Goal: Task Accomplishment & Management: Complete application form

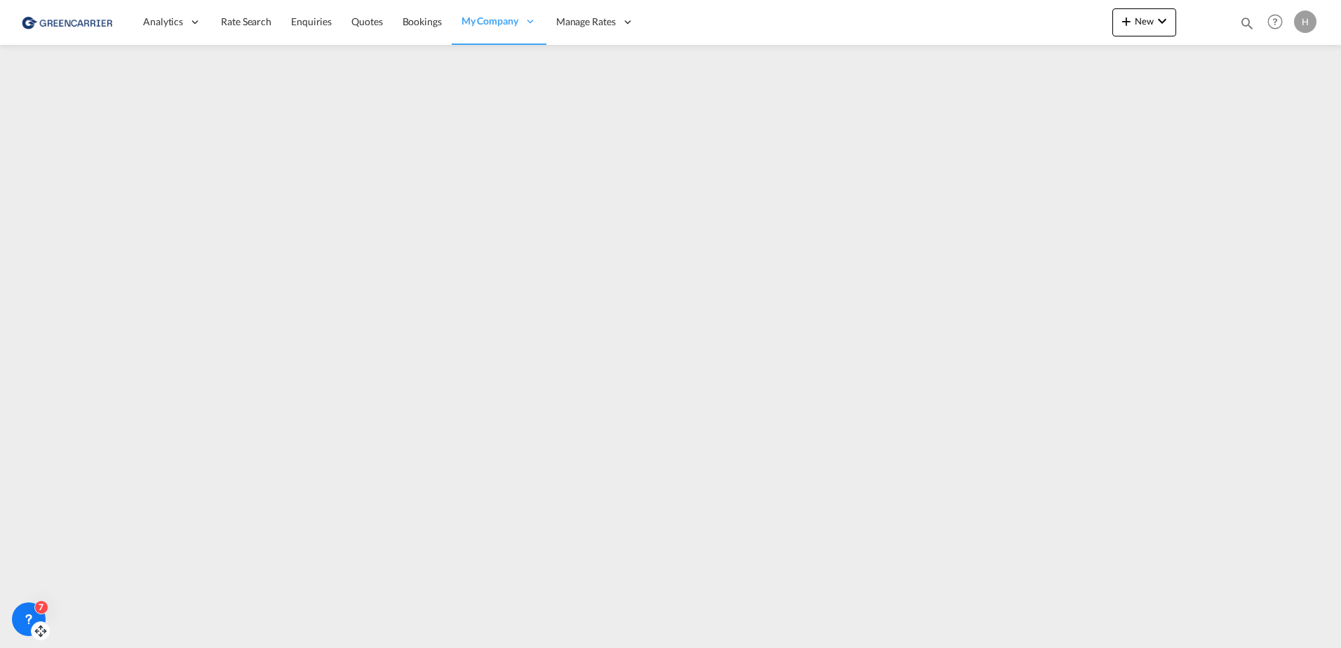
click at [15, 626] on div "7" at bounding box center [29, 620] width 34 height 34
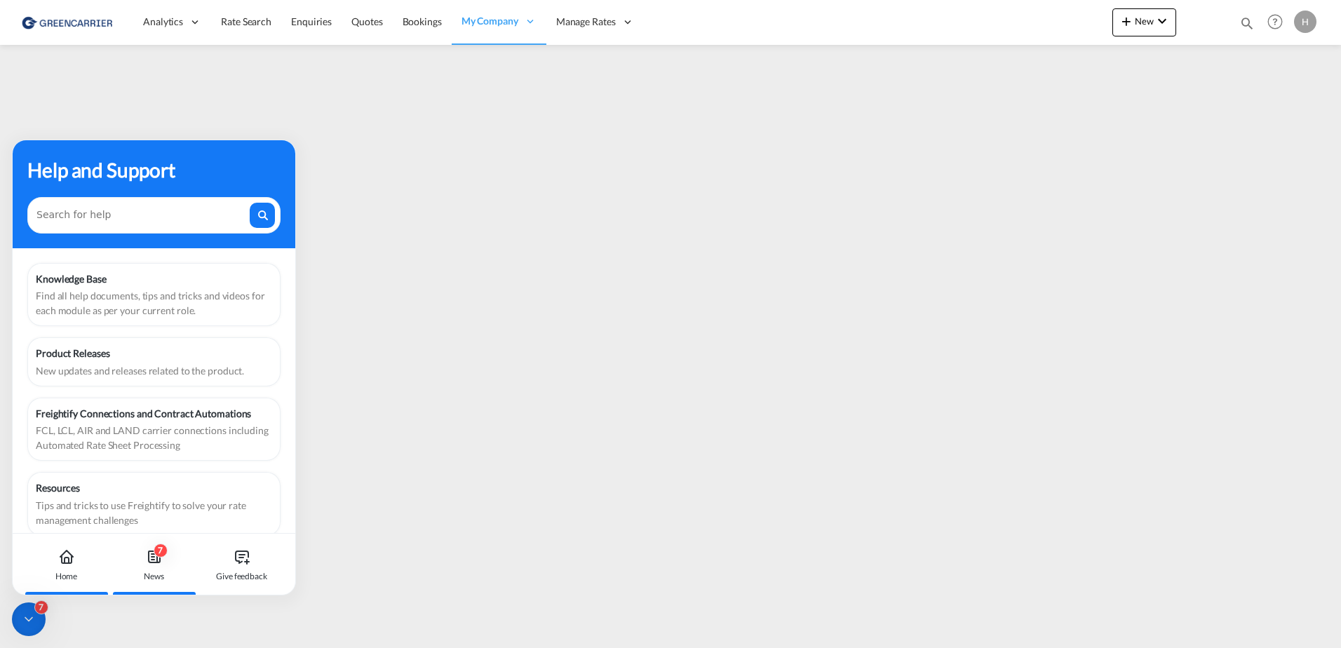
click at [142, 554] on div "7 News" at bounding box center [154, 565] width 78 height 62
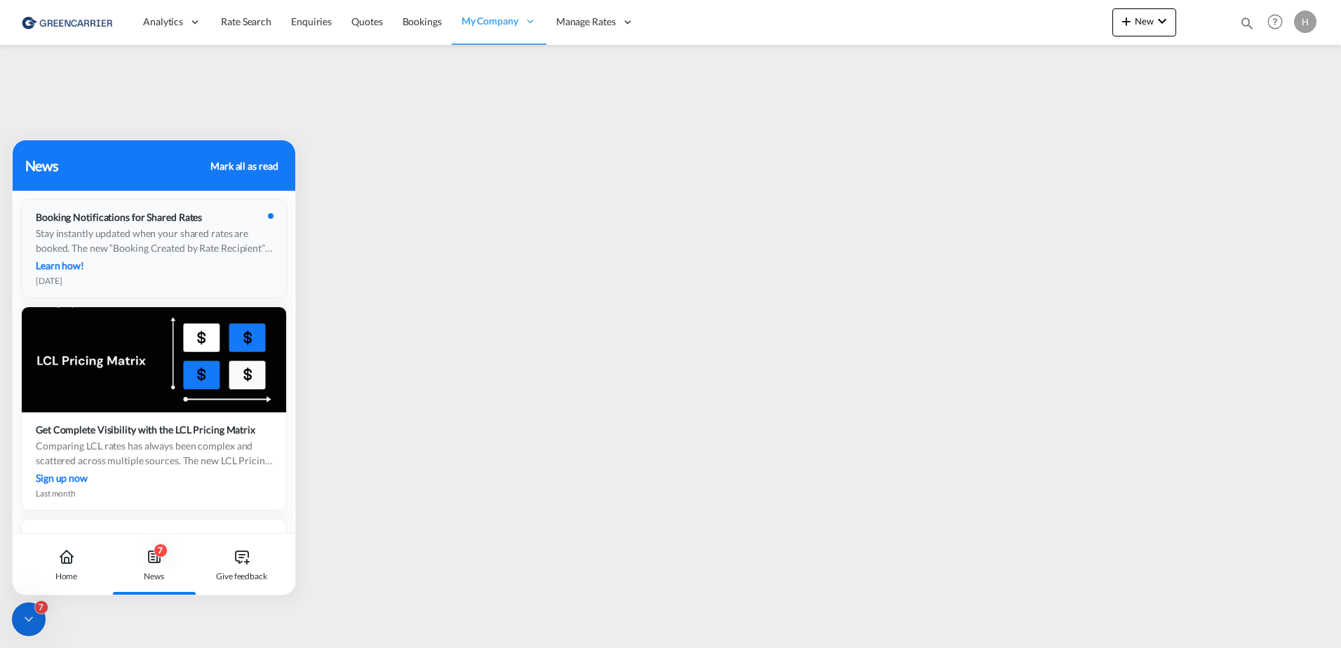
click at [142, 239] on div "Stay instantly updated when your shared rates are booked. The new “Booking Crea…" at bounding box center [154, 240] width 236 height 29
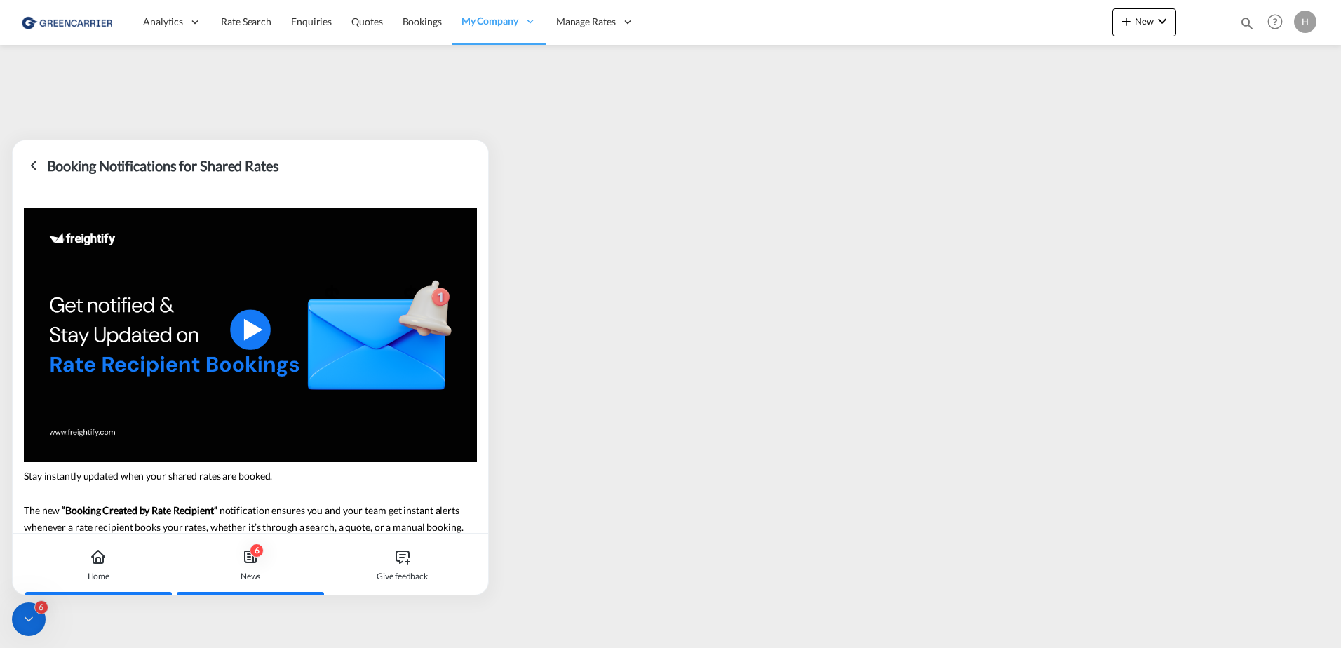
click at [99, 554] on icon at bounding box center [98, 557] width 17 height 17
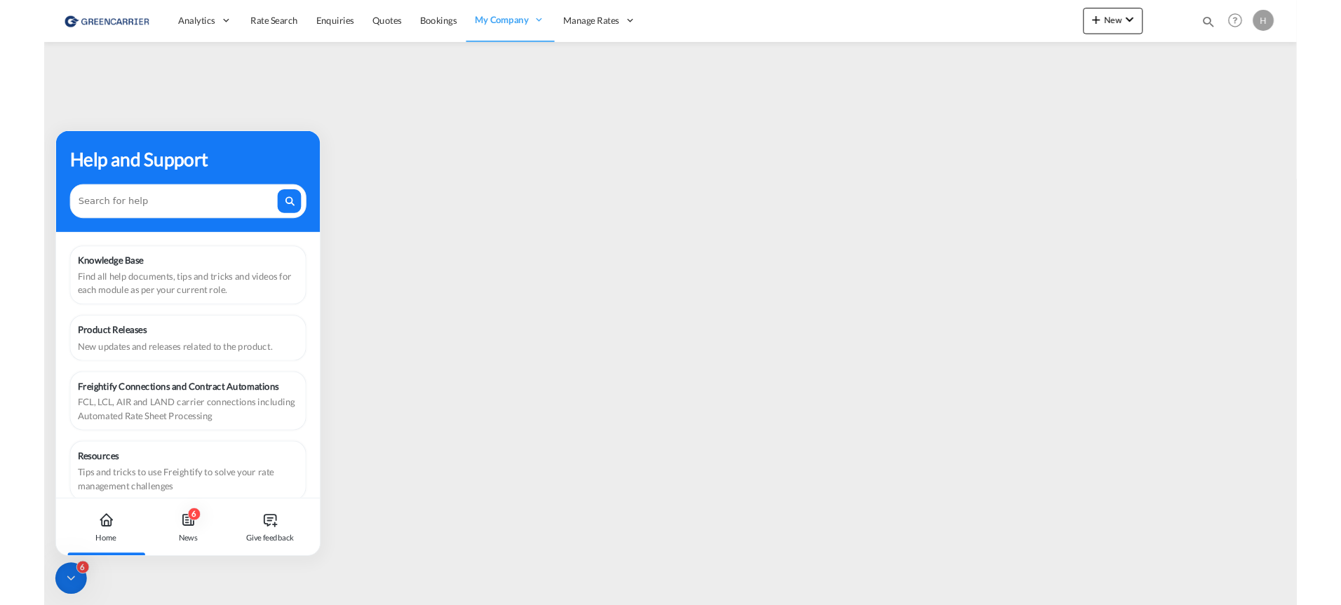
scroll to position [18, 0]
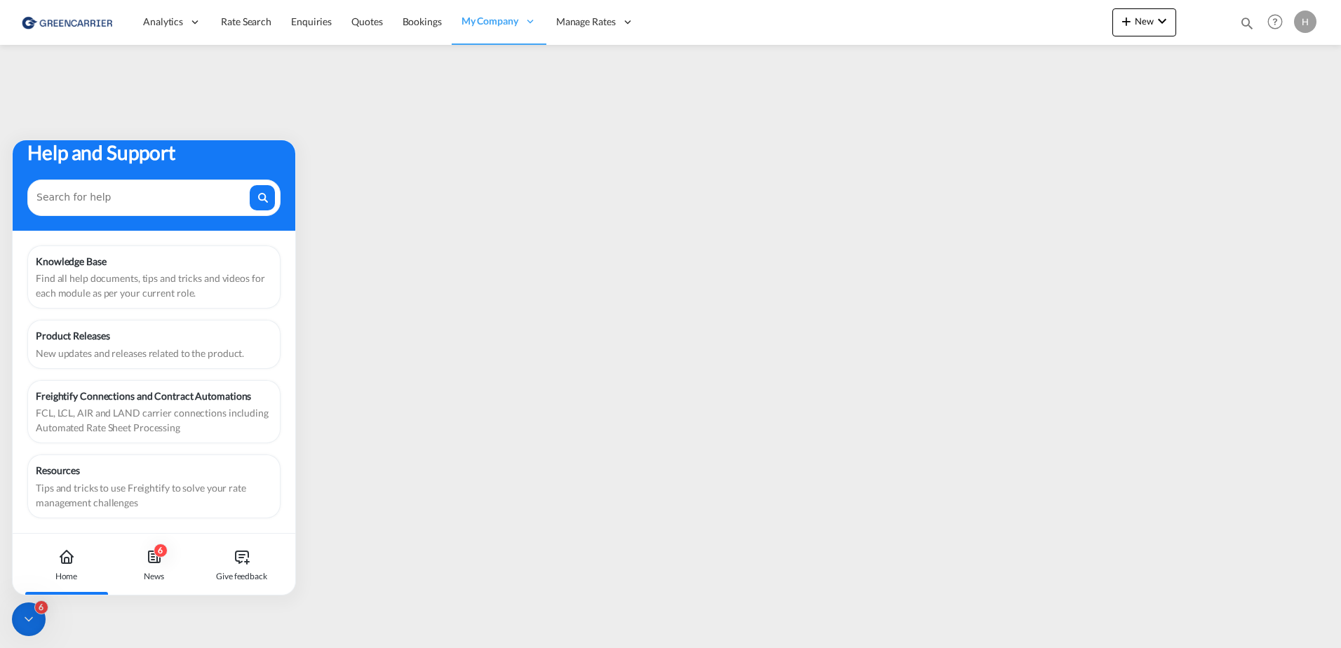
click at [217, 417] on div "FCL, LCL, AIR and LAND carrier connections including Automated Rate Sheet Proce…" at bounding box center [154, 419] width 236 height 29
click at [34, 612] on div "6" at bounding box center [29, 620] width 34 height 34
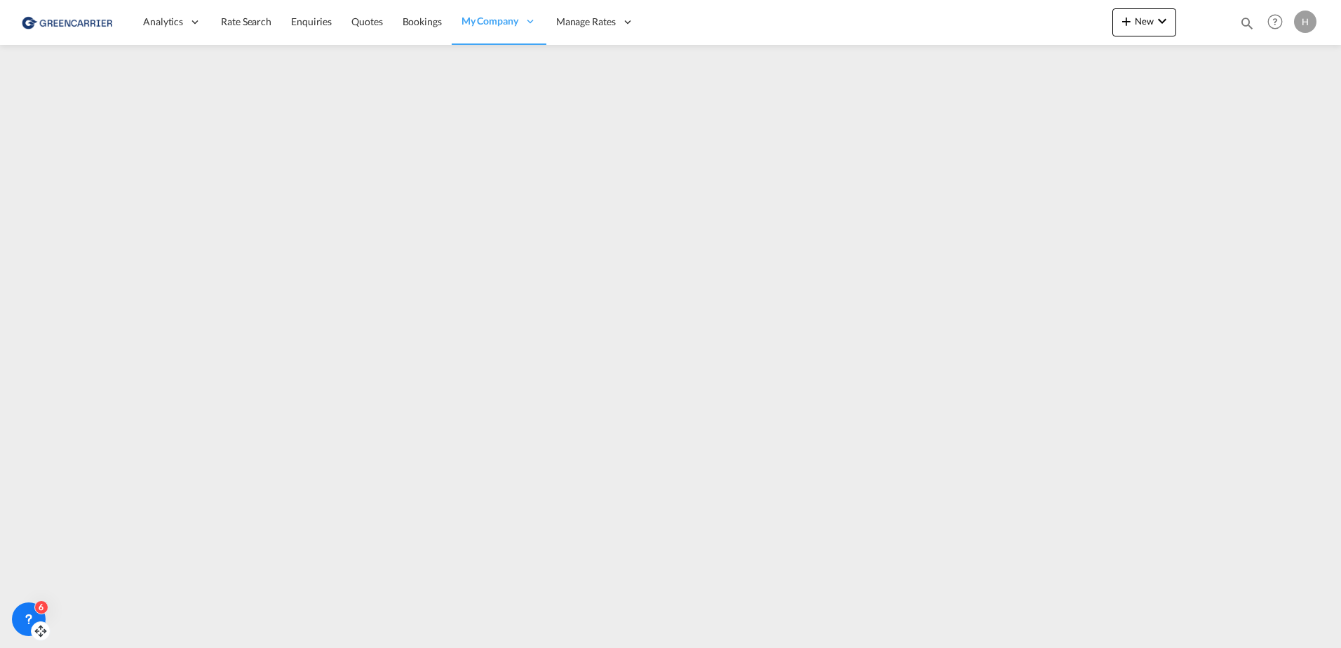
click at [74, 18] on img at bounding box center [68, 22] width 95 height 32
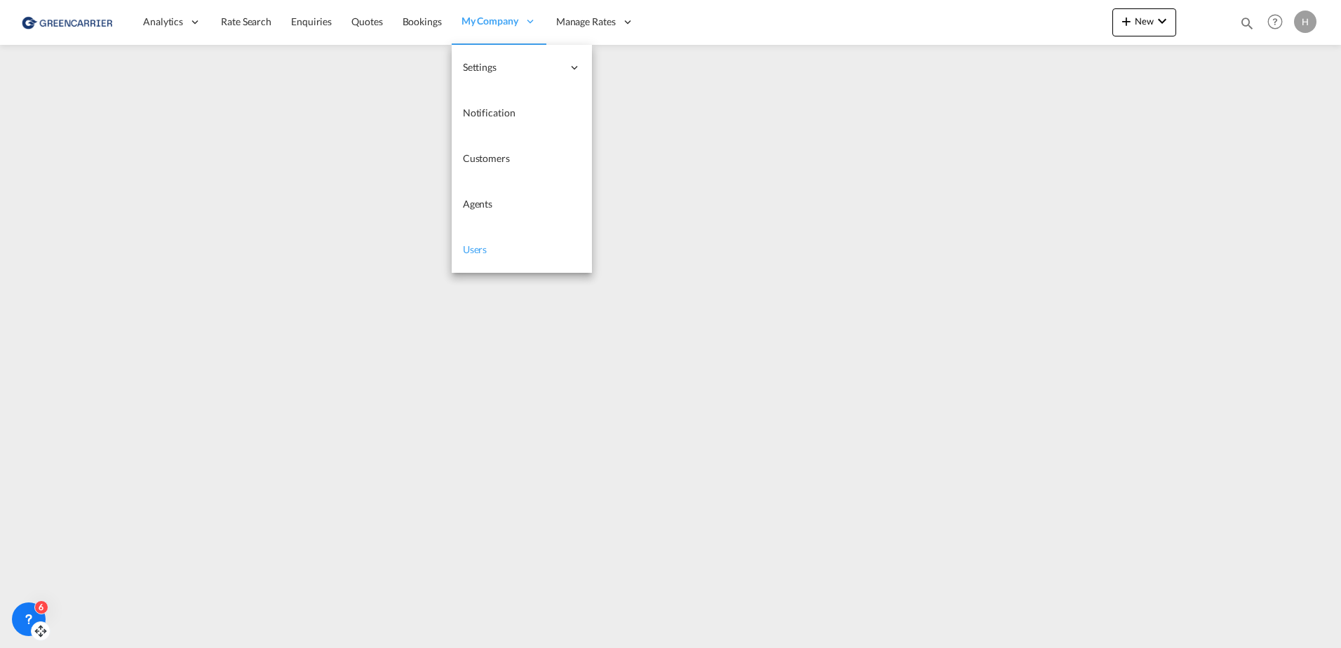
click at [488, 244] on link "Users" at bounding box center [522, 250] width 140 height 46
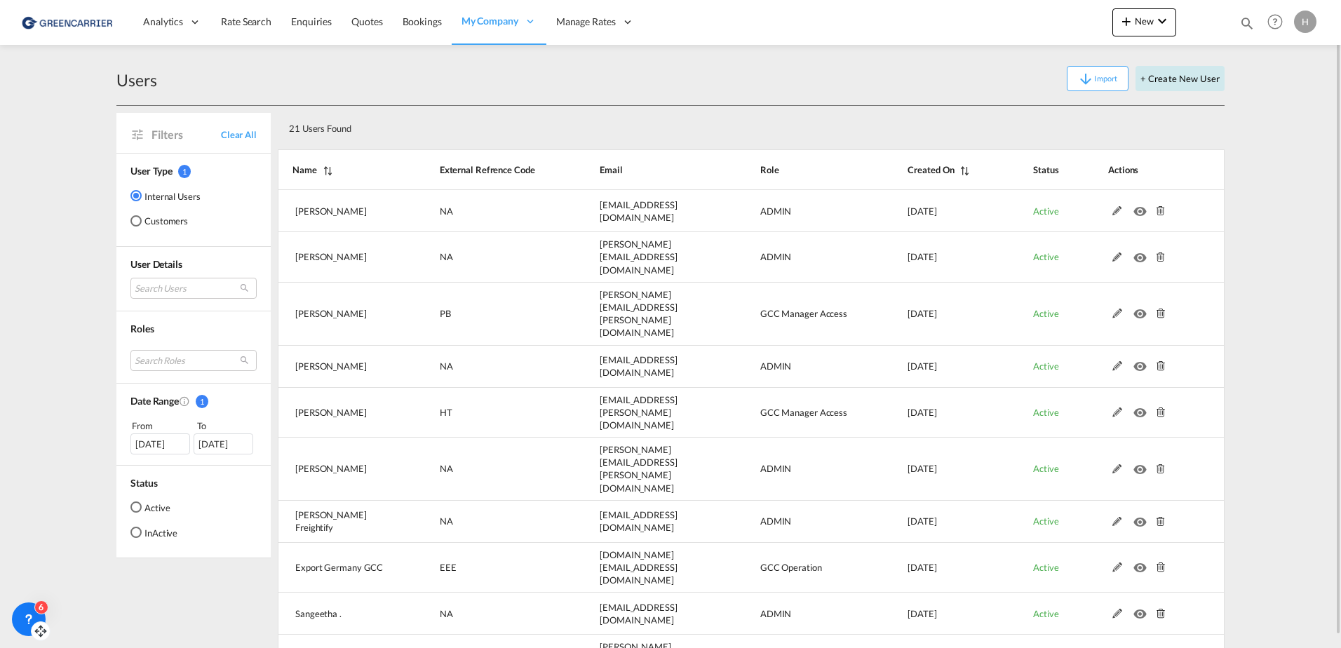
click at [1182, 80] on button "+ Create New User" at bounding box center [1180, 78] width 89 height 25
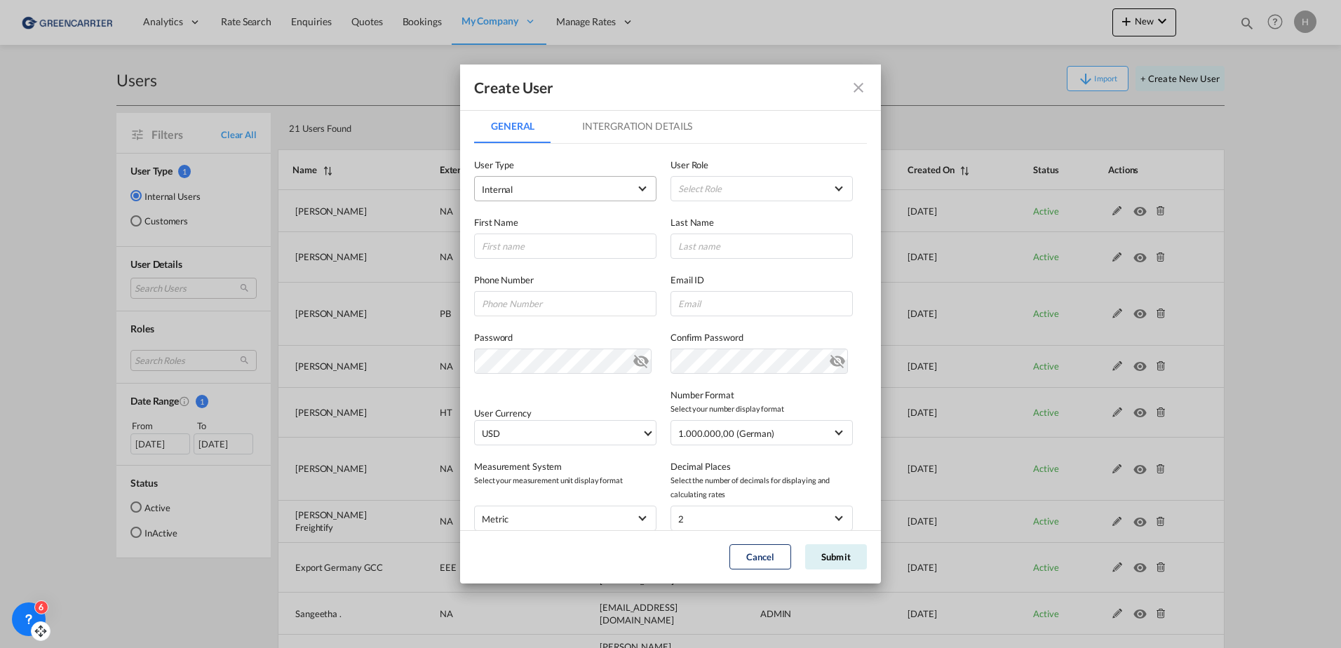
click at [603, 196] on span "Internal" at bounding box center [555, 189] width 147 height 14
click at [529, 219] on md-option "Customer" at bounding box center [564, 223] width 184 height 34
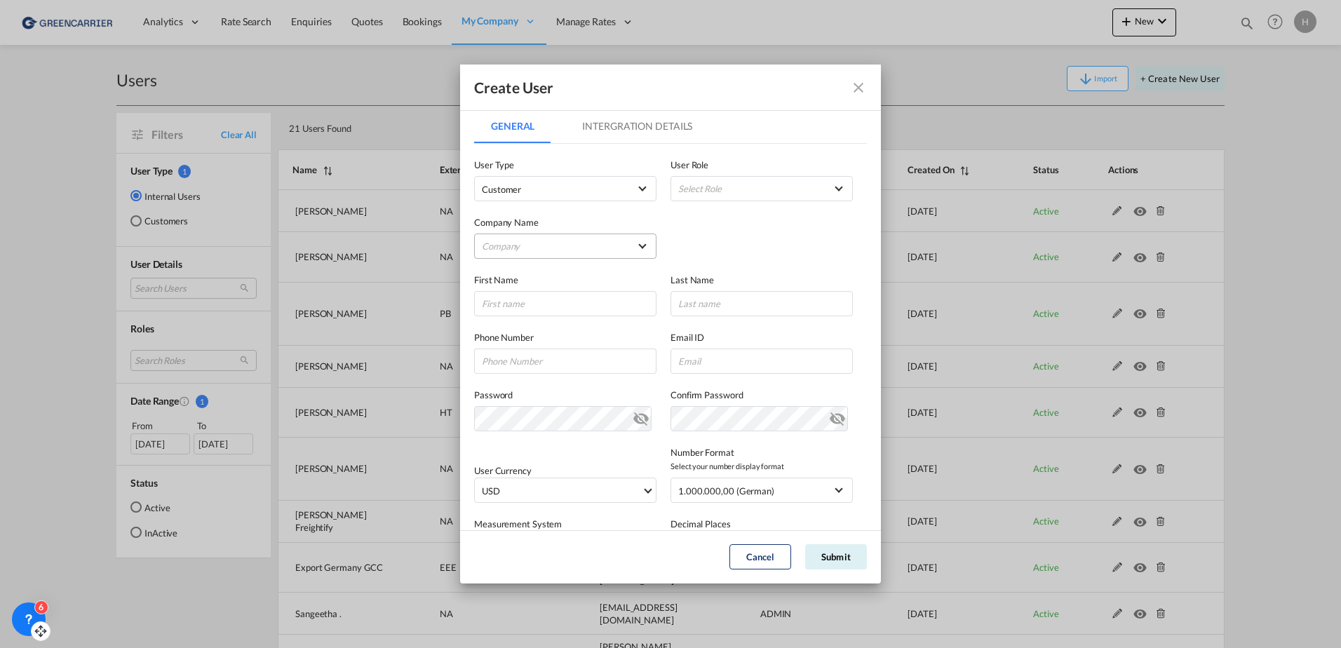
click at [520, 243] on md-select "Company [PERSON_NAME] & Co. GmbH Am Zehnhoff-Söns GmbH International Logistic S…" at bounding box center [565, 246] width 182 height 25
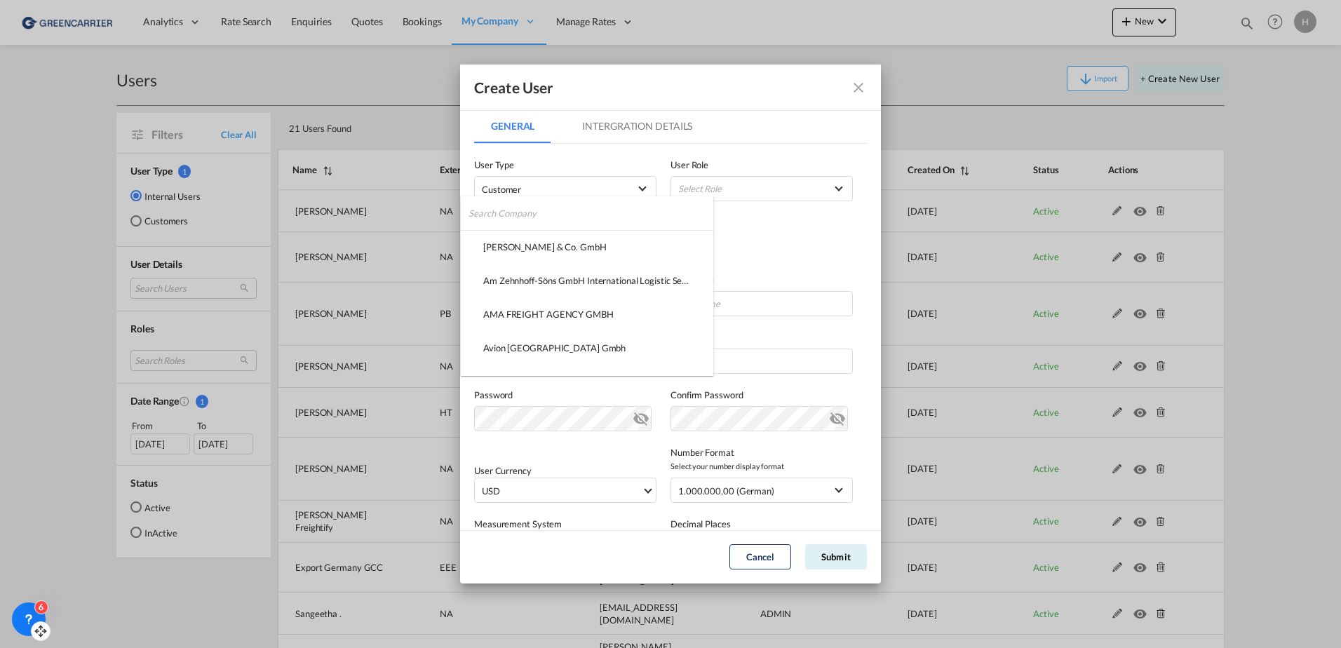
click at [518, 214] on input "search" at bounding box center [591, 213] width 245 height 34
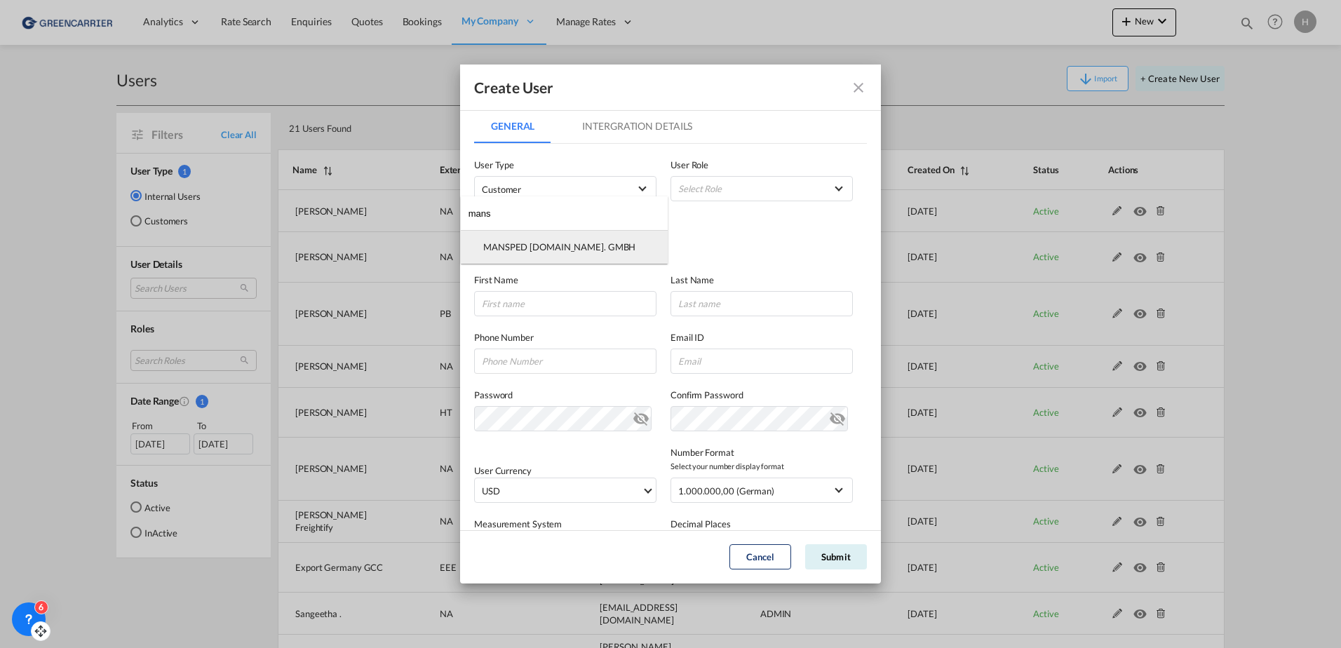
type input "mans"
click at [532, 248] on div "MANSPED [DOMAIN_NAME]. GMBH" at bounding box center [559, 247] width 152 height 13
click at [532, 248] on body "Analytics Reports Dashboard Rate Search Enquiries Quotes Bookings" at bounding box center [670, 324] width 1341 height 648
drag, startPoint x: 704, startPoint y: 179, endPoint x: 688, endPoint y: 210, distance: 34.5
click at [704, 182] on md-select "Select Role BCO GLOBAL GCC Customers FCL USER_DEFINED GCC Customers LCL USER_DE…" at bounding box center [762, 188] width 182 height 25
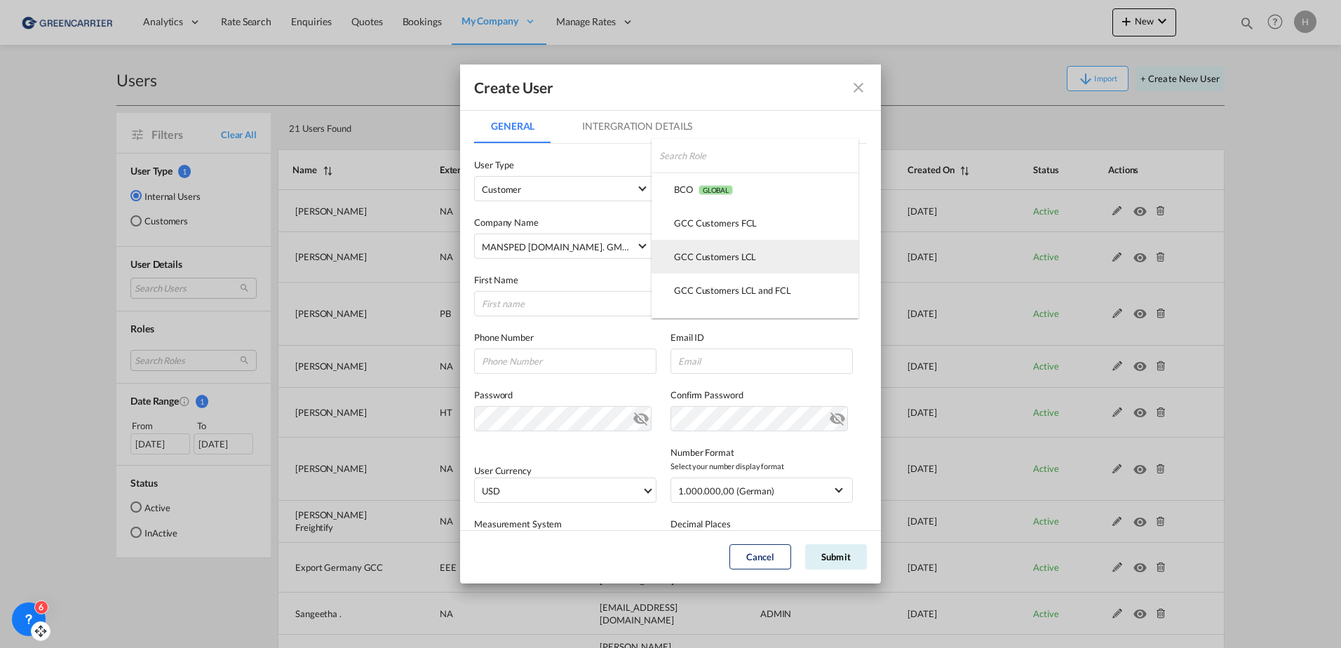
drag, startPoint x: 689, startPoint y: 255, endPoint x: 270, endPoint y: 274, distance: 419.2
click at [688, 255] on div "GCC Customers LCL USER_DEFINED" at bounding box center [715, 256] width 82 height 13
click at [546, 302] on input "GeneralIntergration Details ..." at bounding box center [565, 303] width 182 height 25
click at [563, 307] on input "GeneralIntergration Details ..." at bounding box center [565, 303] width 182 height 25
paste input "[PERSON_NAME]"
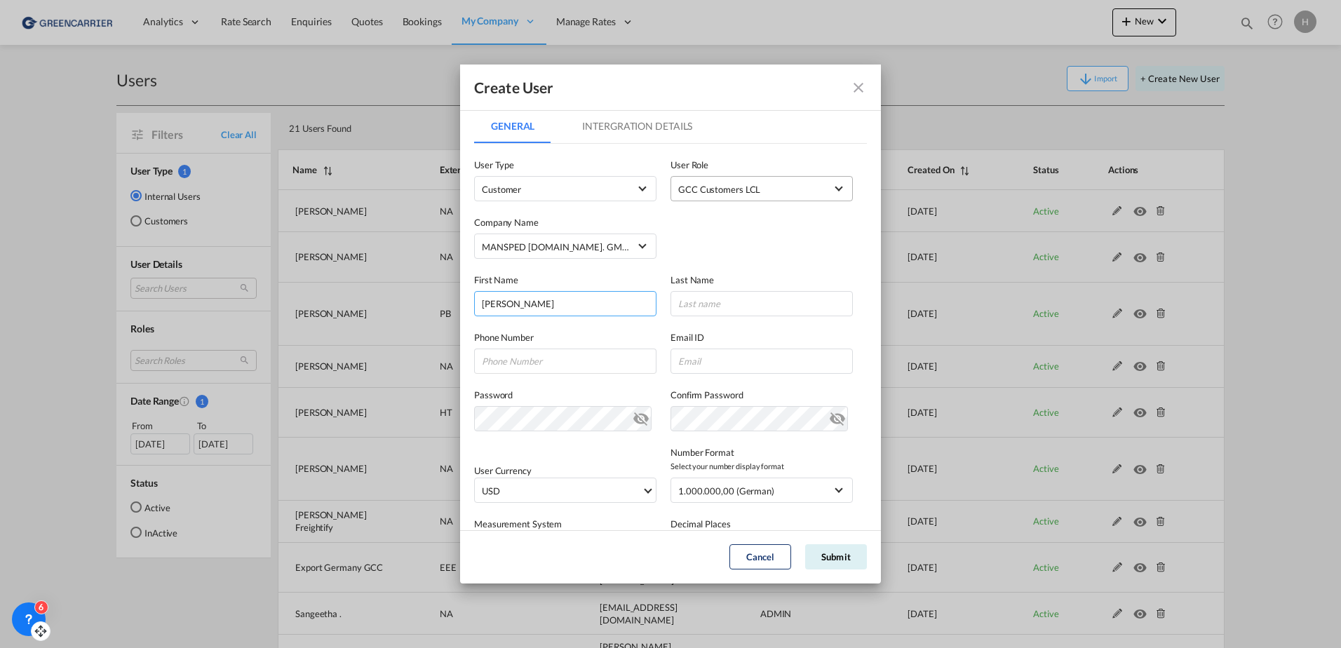
type input "[PERSON_NAME]"
click at [783, 307] on input "GeneralIntergration Details ..." at bounding box center [762, 303] width 182 height 25
paste input "[PERSON_NAME]"
type input "[PERSON_NAME]"
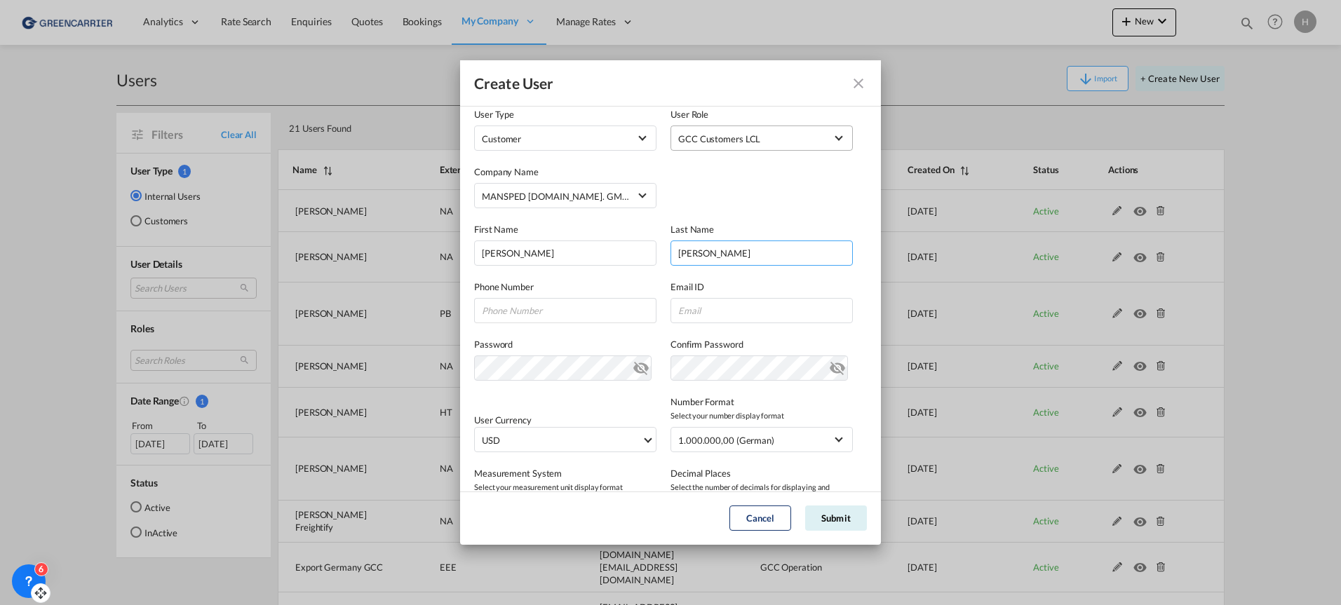
scroll to position [70, 0]
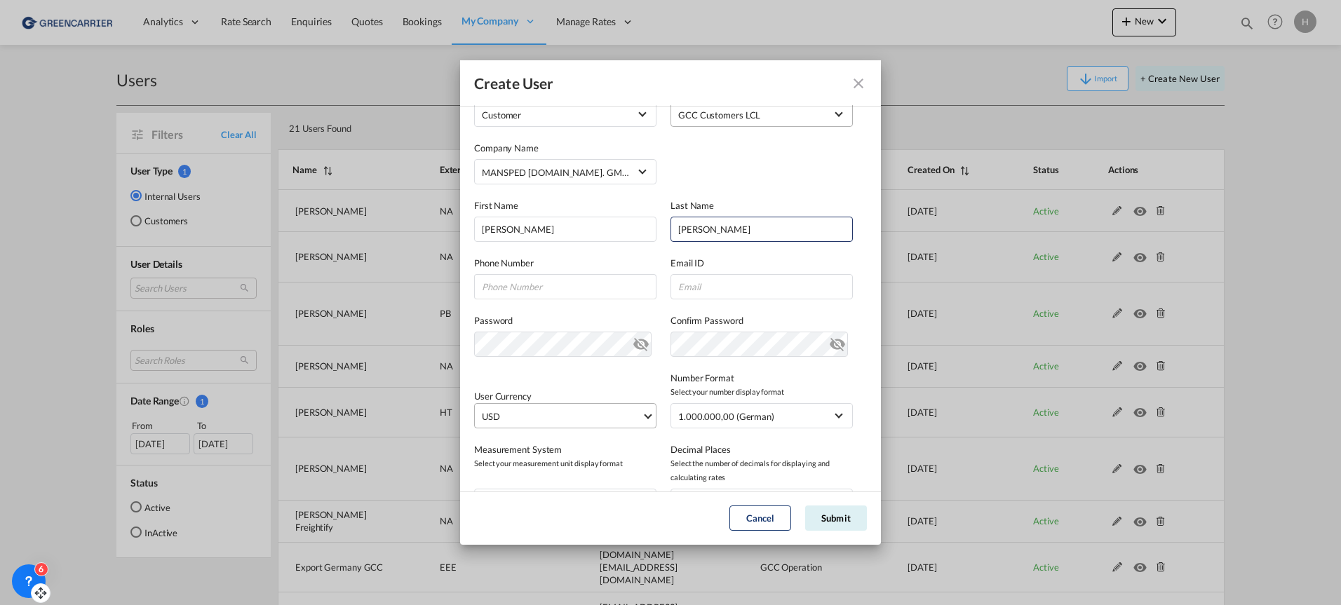
click at [560, 415] on span "USD" at bounding box center [562, 417] width 160 height 14
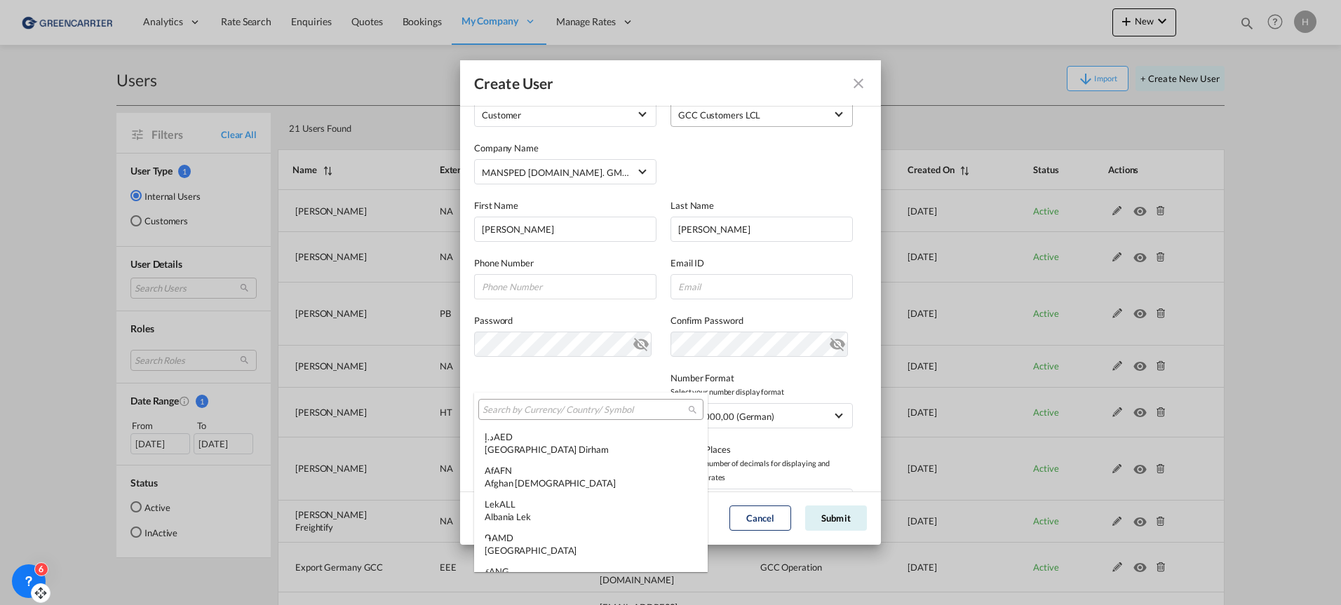
scroll to position [4843, 0]
type md-option "USD"
click at [553, 410] on input "search" at bounding box center [586, 410] width 206 height 13
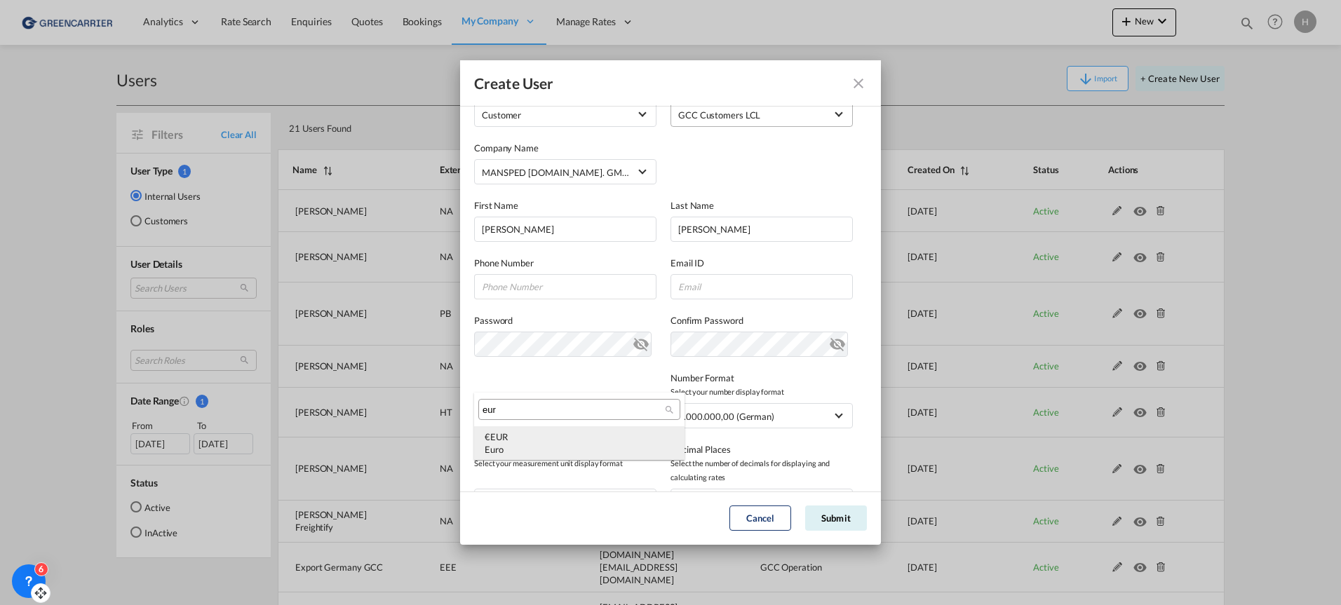
type input "eur"
click at [532, 441] on div "€ EUR Euro" at bounding box center [579, 443] width 189 height 25
click at [795, 424] on span "1.000.000,00 (German)" at bounding box center [751, 417] width 147 height 14
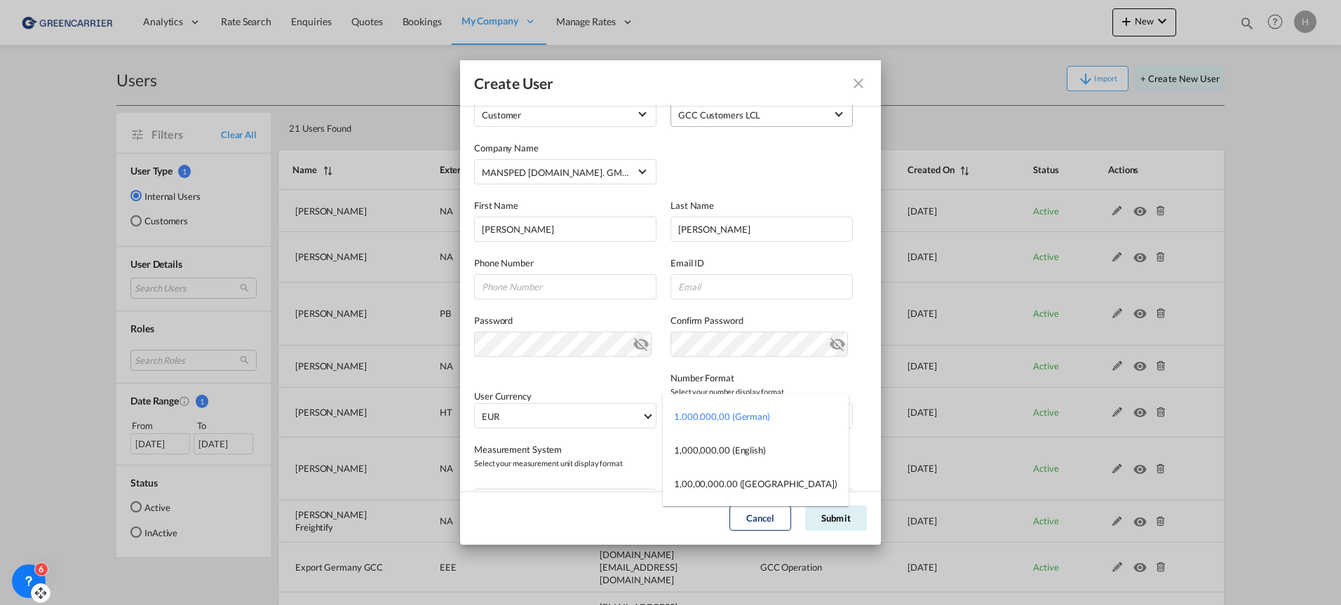
click at [619, 455] on md-backdrop at bounding box center [670, 302] width 1341 height 605
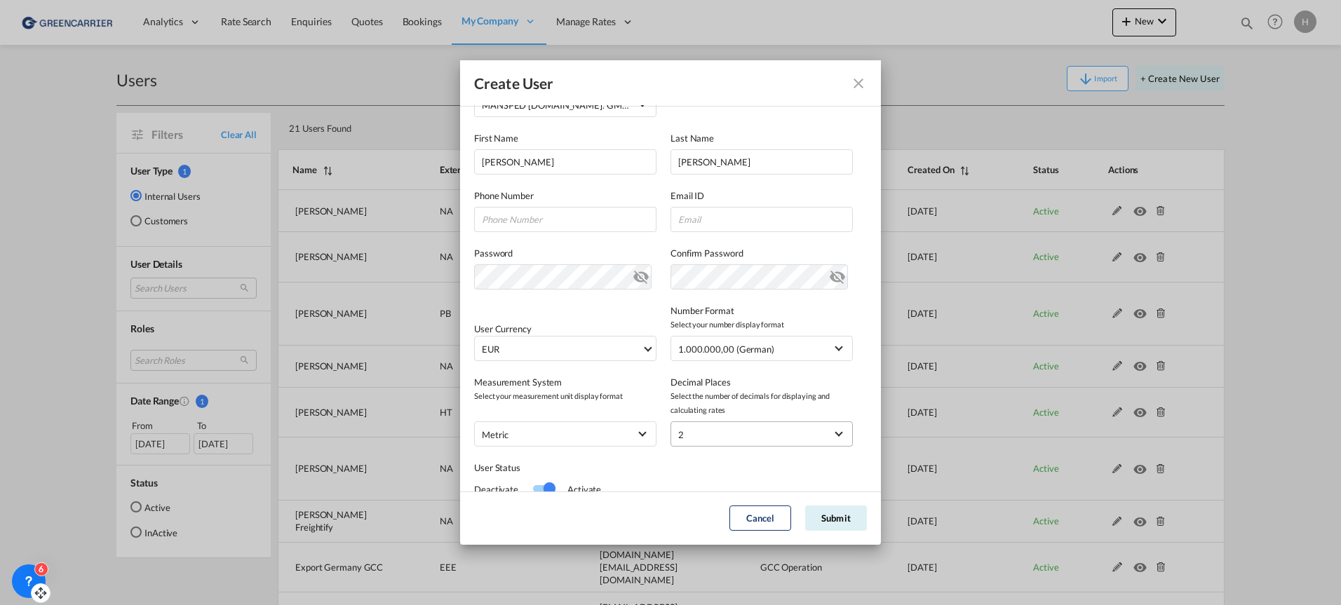
scroll to position [188, 0]
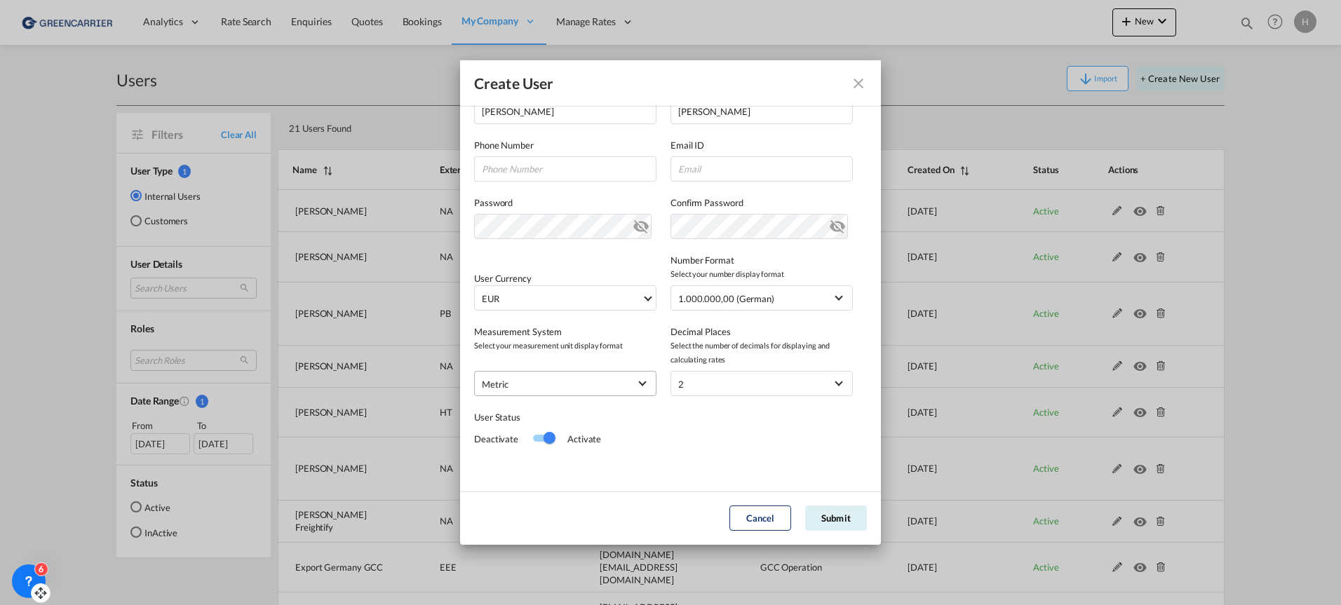
click at [606, 392] on md-select-value "metric" at bounding box center [565, 384] width 167 height 18
click at [746, 389] on md-backdrop at bounding box center [670, 302] width 1341 height 605
click at [597, 424] on div "User Status" at bounding box center [572, 417] width 196 height 14
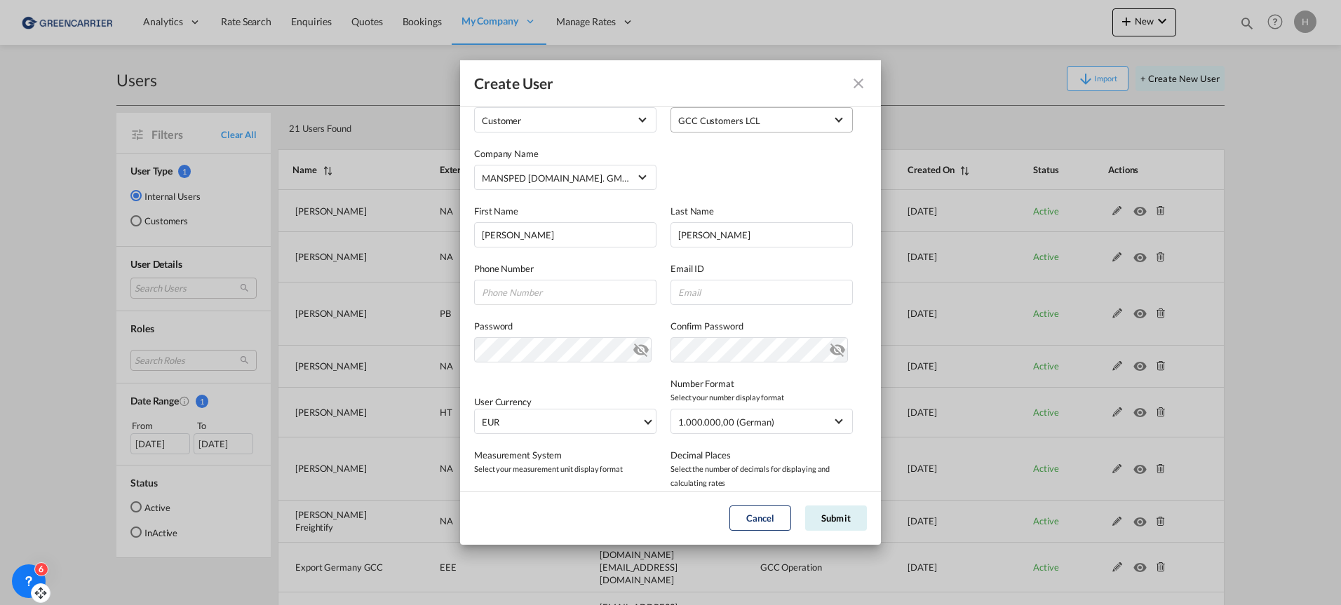
scroll to position [0, 0]
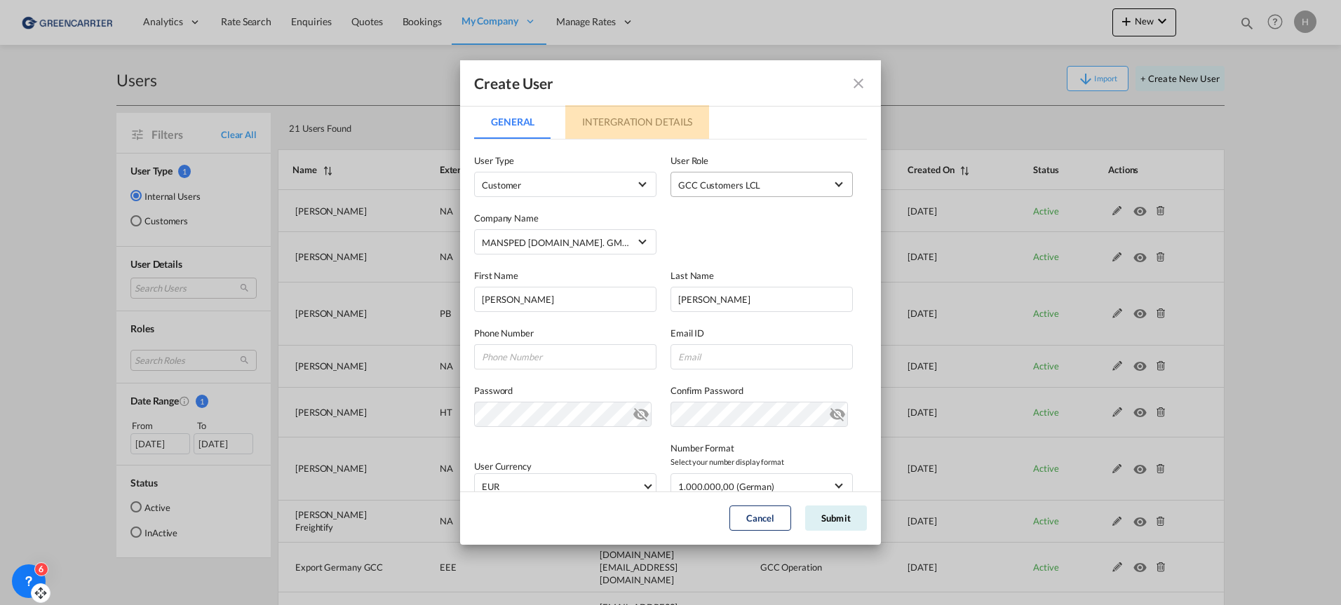
click at [596, 122] on md-tab-item "Intergration Details" at bounding box center [637, 122] width 144 height 34
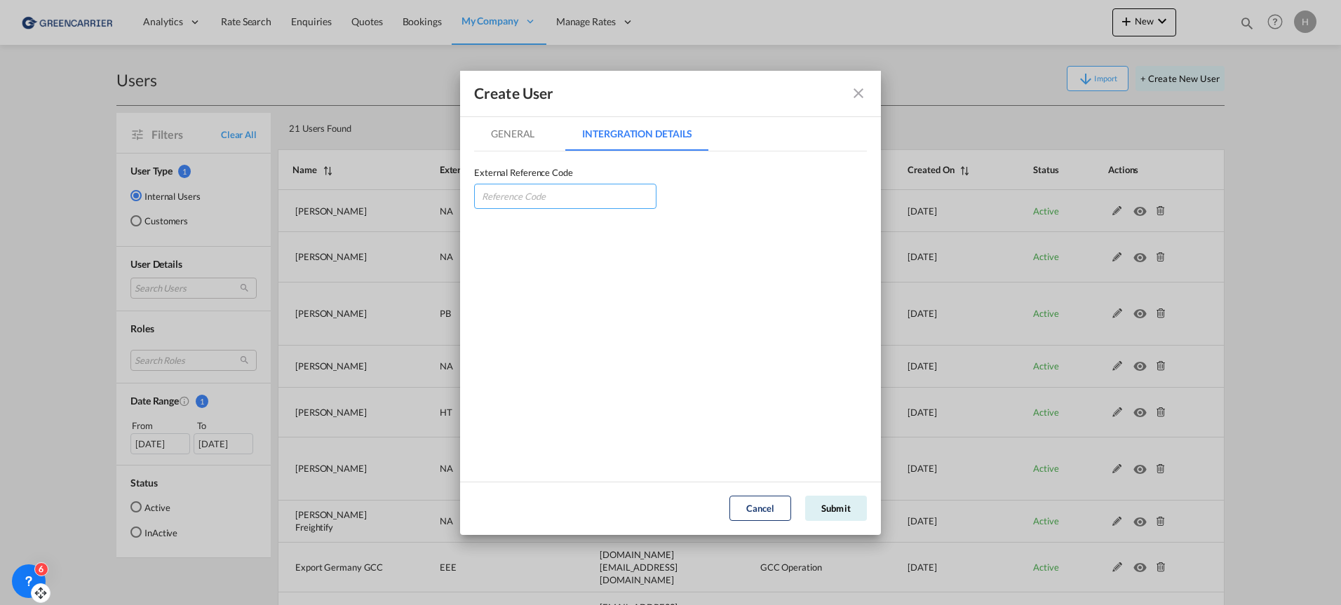
drag, startPoint x: 513, startPoint y: 192, endPoint x: 513, endPoint y: 184, distance: 7.7
click at [513, 196] on input "GeneralIntergration Details ..." at bounding box center [565, 196] width 182 height 25
paste input "MANTRAXFW"
type input "MANTRAXFW"
click at [521, 129] on md-tab-item "General" at bounding box center [512, 134] width 77 height 34
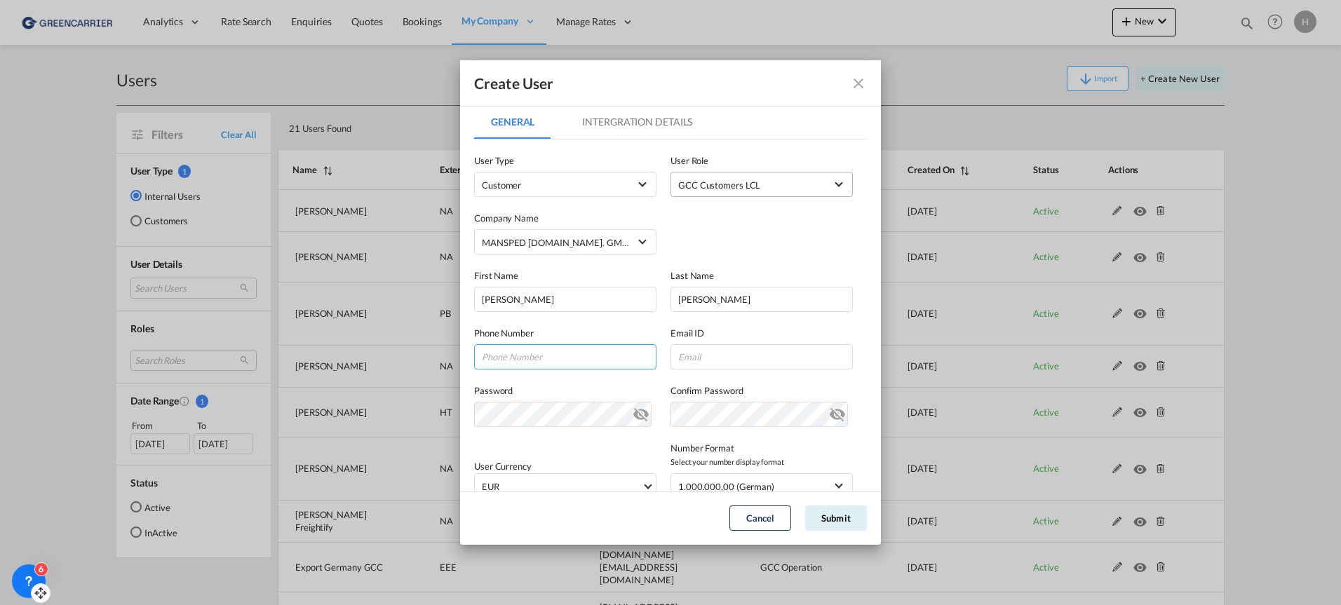
click at [513, 366] on input "GeneralIntergration Details ..." at bounding box center [565, 356] width 182 height 25
paste input "[PERSON_NAME][EMAIL_ADDRESS][DOMAIN_NAME]"
type input "[PERSON_NAME][EMAIL_ADDRESS][DOMAIN_NAME]"
click at [701, 360] on input "GeneralIntergration Details ..." at bounding box center [762, 356] width 182 height 25
paste input "[PERSON_NAME][EMAIL_ADDRESS][DOMAIN_NAME]"
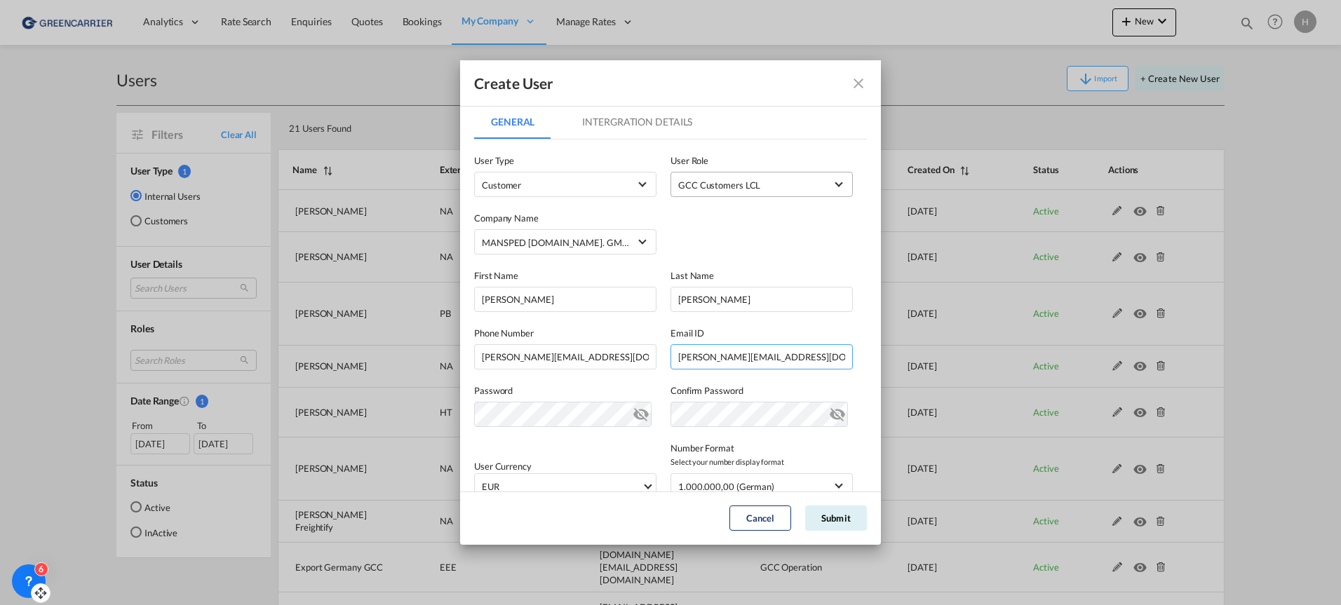
type input "[PERSON_NAME][EMAIL_ADDRESS][DOMAIN_NAME]"
click at [533, 297] on input "[PERSON_NAME]" at bounding box center [565, 299] width 182 height 25
drag, startPoint x: 638, startPoint y: 361, endPoint x: 406, endPoint y: 356, distance: 232.2
click at [407, 356] on div "Create User General Intergration Details General Intergration Details User Type…" at bounding box center [670, 302] width 1341 height 605
paste input "[PHONE_NUMBER]"
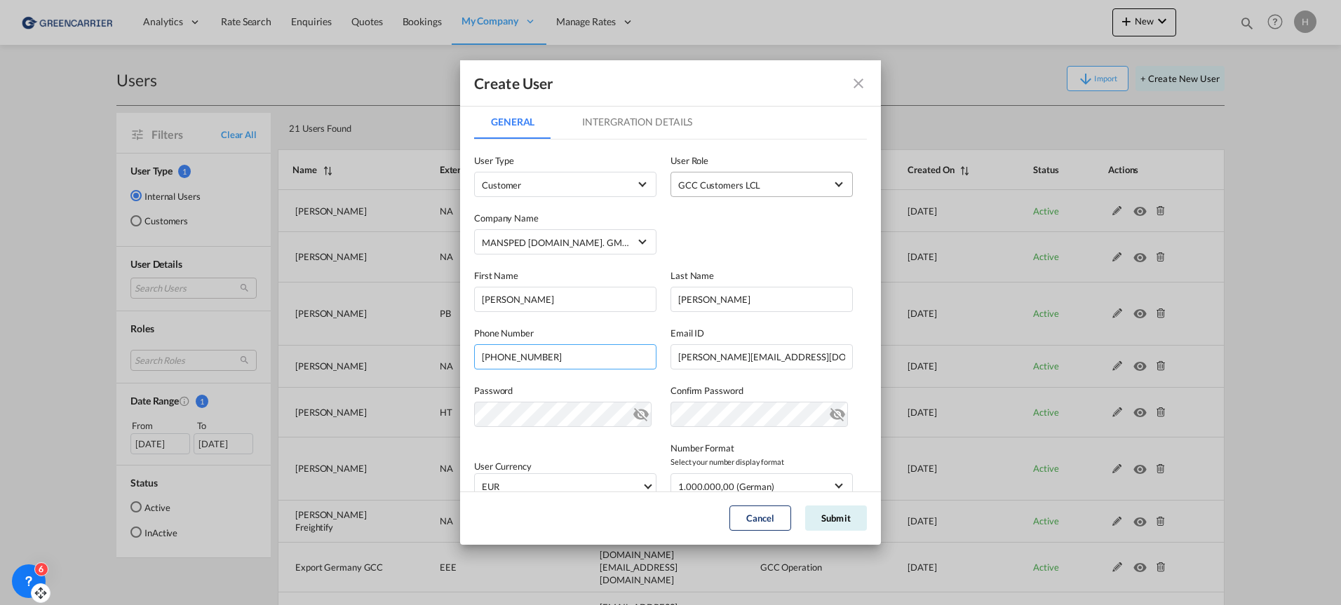
type input "[PHONE_NUMBER]"
click at [830, 415] on md-icon "icon-eye-off" at bounding box center [837, 411] width 17 height 17
click at [634, 413] on md-icon "icon-eye-off" at bounding box center [641, 411] width 17 height 17
click at [639, 417] on md-icon "icon-eye-off" at bounding box center [641, 411] width 17 height 17
click at [829, 410] on md-icon "icon-eye-off" at bounding box center [837, 411] width 17 height 17
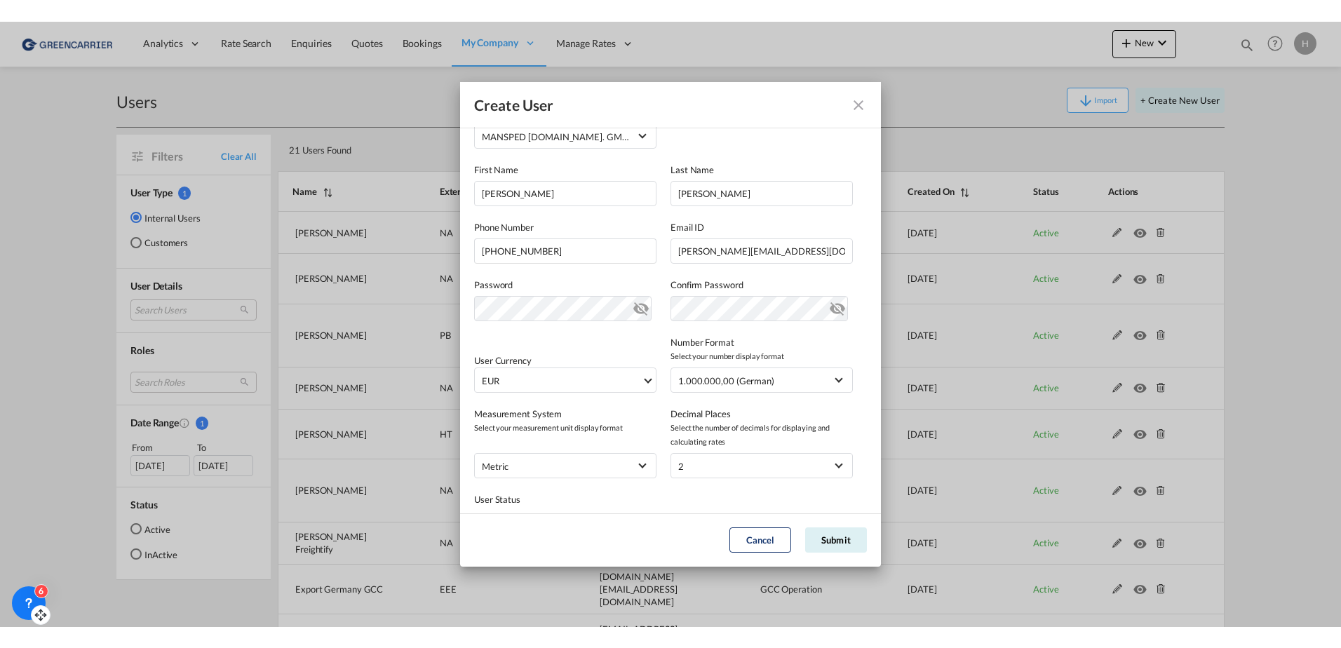
scroll to position [140, 0]
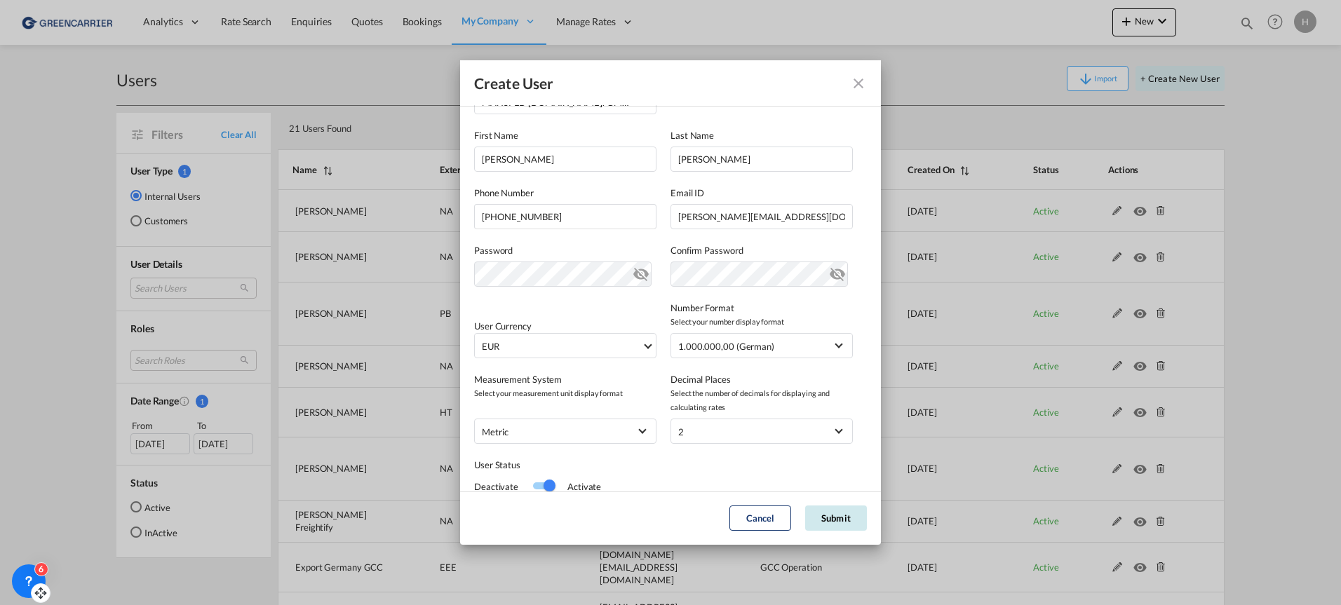
click at [842, 519] on button "Submit" at bounding box center [836, 518] width 62 height 25
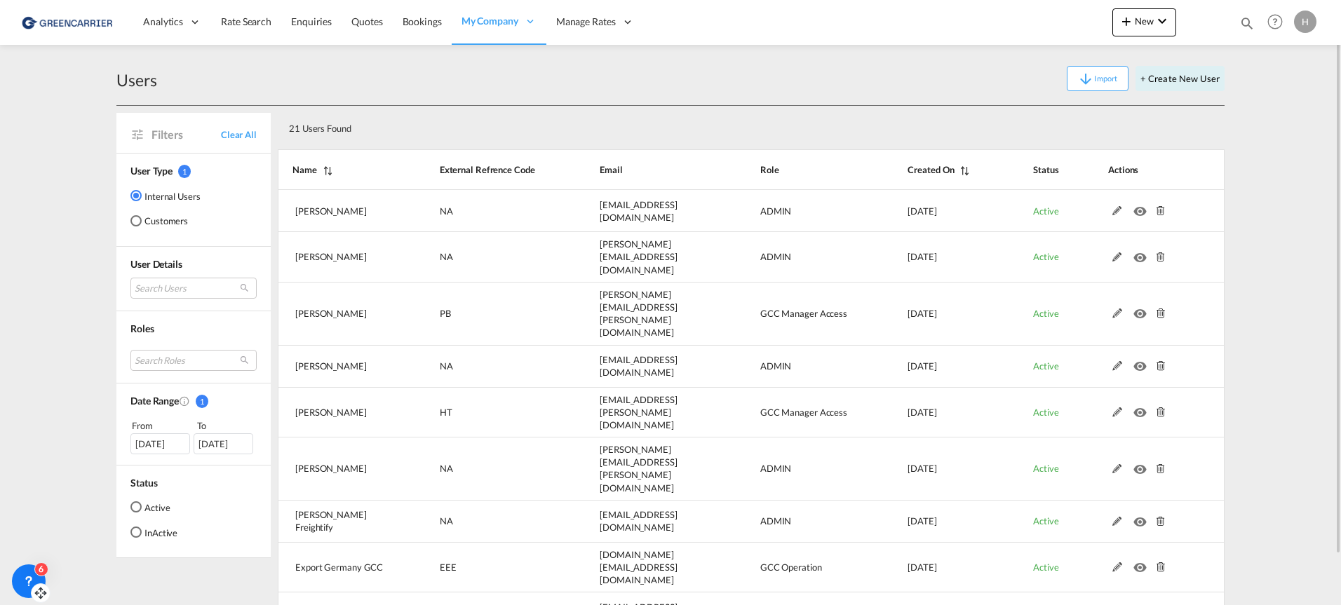
click at [160, 225] on md-radio-button "Customers" at bounding box center [165, 221] width 70 height 14
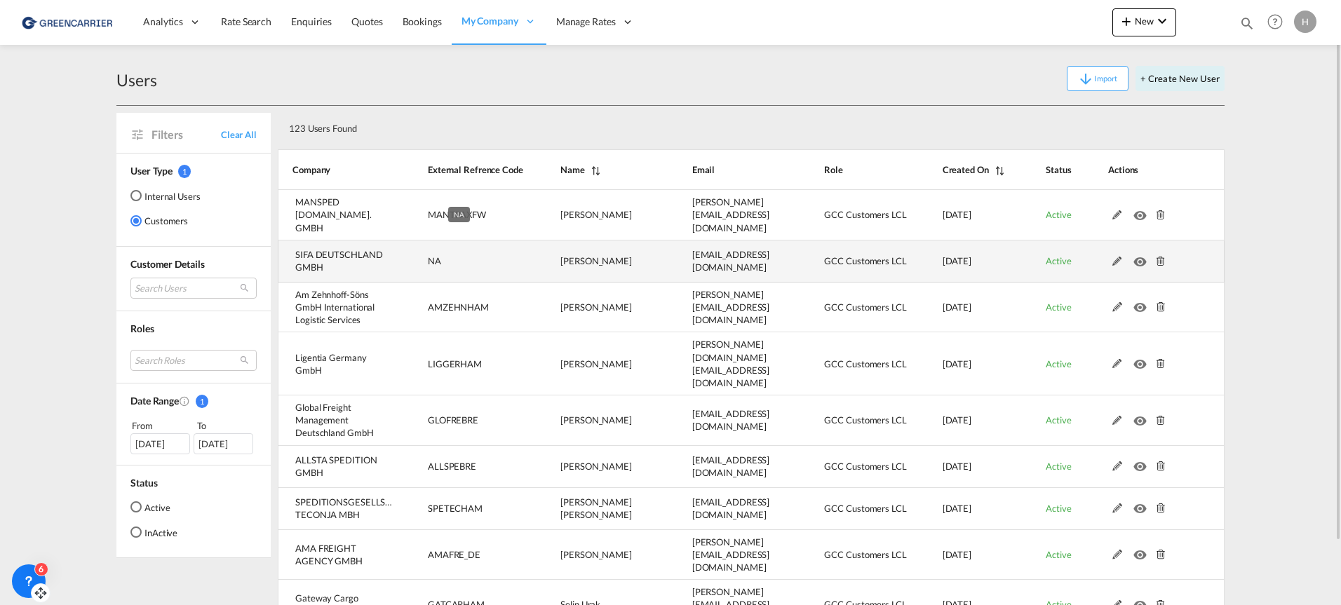
click at [523, 253] on td "NA" at bounding box center [459, 262] width 133 height 42
click at [334, 262] on td "SIFA DEUTSCHLAND GMBH" at bounding box center [335, 262] width 115 height 42
drag, startPoint x: 431, startPoint y: 253, endPoint x: 454, endPoint y: 248, distance: 22.8
click at [454, 248] on td "NA" at bounding box center [459, 262] width 133 height 42
drag, startPoint x: 454, startPoint y: 248, endPoint x: 483, endPoint y: 254, distance: 30.0
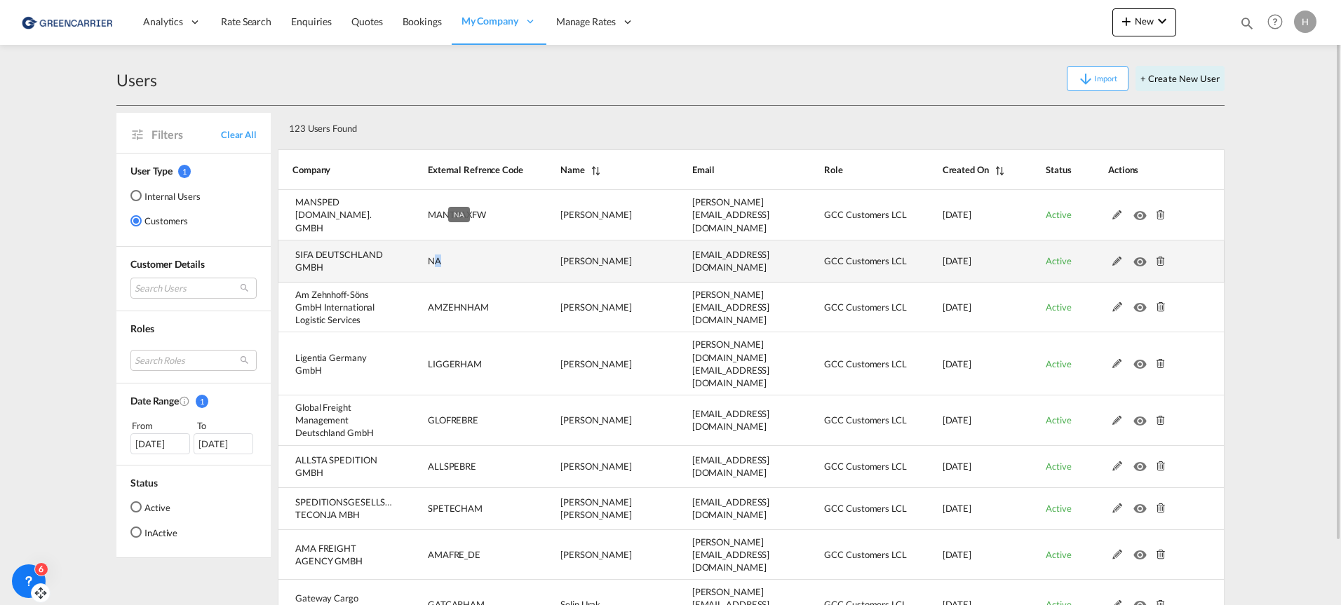
click at [483, 254] on td "NA" at bounding box center [459, 262] width 133 height 42
click at [420, 259] on td "NA" at bounding box center [459, 262] width 133 height 42
click at [450, 255] on td "NA" at bounding box center [459, 262] width 133 height 42
